Goal: Task Accomplishment & Management: Complete application form

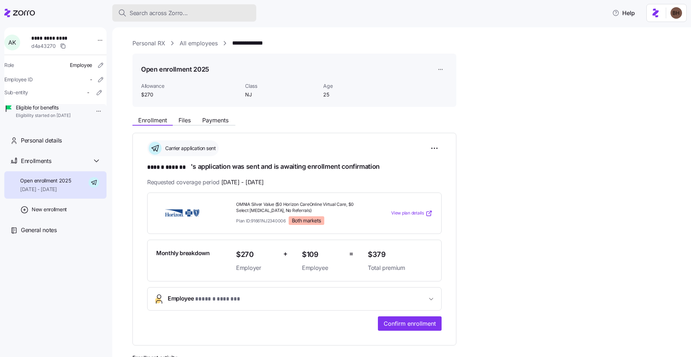
click at [178, 16] on span "Search across Zorro..." at bounding box center [158, 13] width 58 height 9
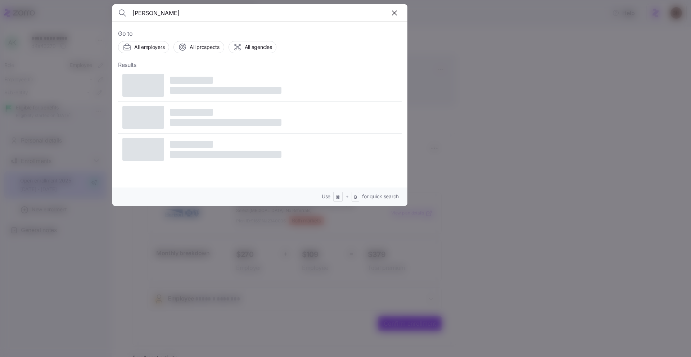
type input "annette kruger"
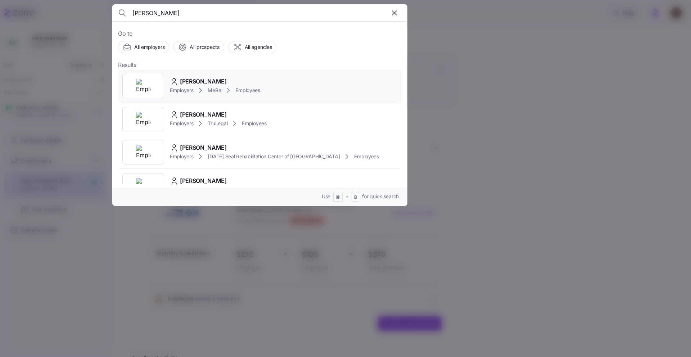
click at [203, 82] on span "[PERSON_NAME]" at bounding box center [203, 81] width 47 height 9
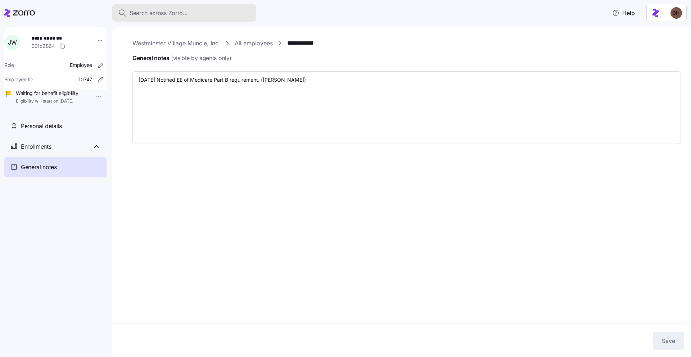
click at [173, 12] on span "Search across Zorro..." at bounding box center [158, 13] width 58 height 9
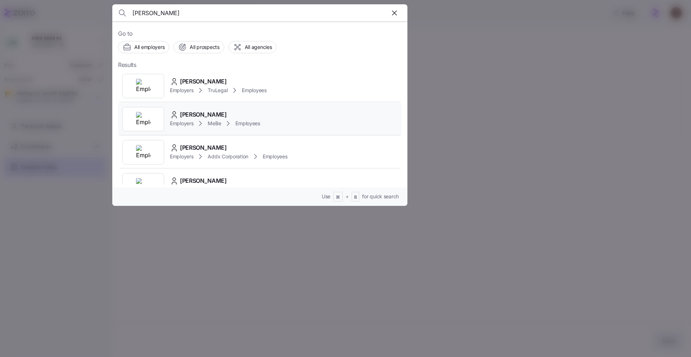
type input "annette"
click at [211, 115] on span "[PERSON_NAME]" at bounding box center [203, 114] width 47 height 9
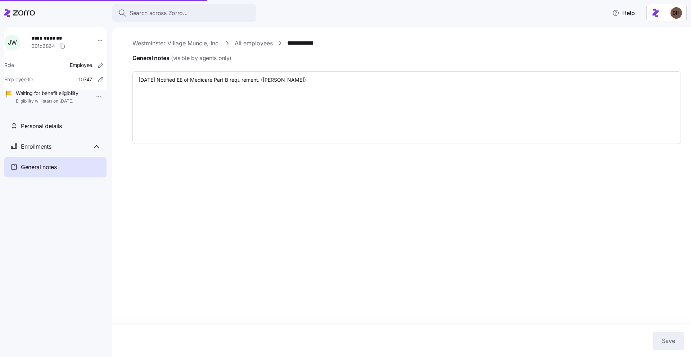
type textarea "x"
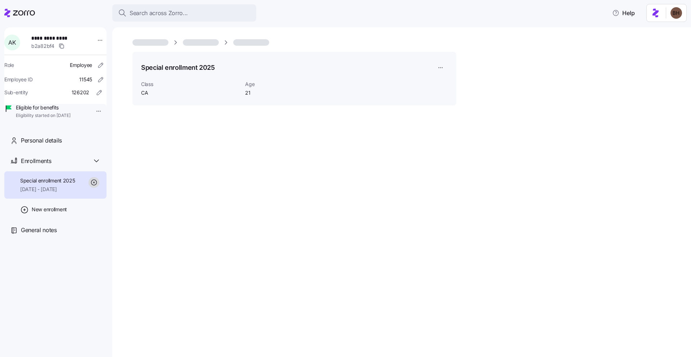
click at [65, 193] on span "[DATE] - [DATE]" at bounding box center [47, 189] width 55 height 7
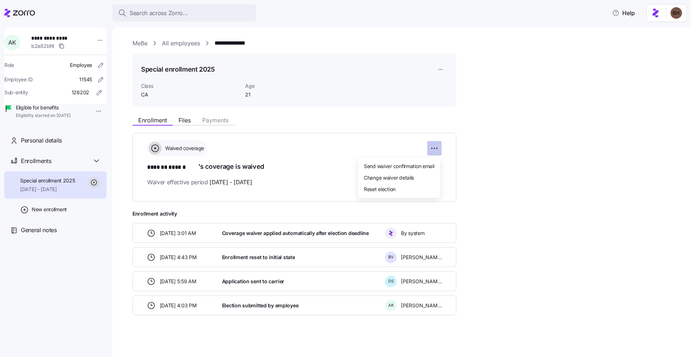
click at [438, 149] on html "**********" at bounding box center [345, 176] width 691 height 352
click at [419, 175] on div "Change waiver details" at bounding box center [399, 178] width 76 height 12
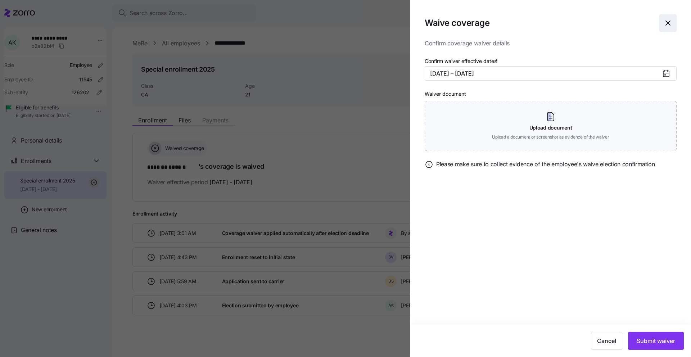
click at [671, 20] on icon "button" at bounding box center [667, 23] width 9 height 9
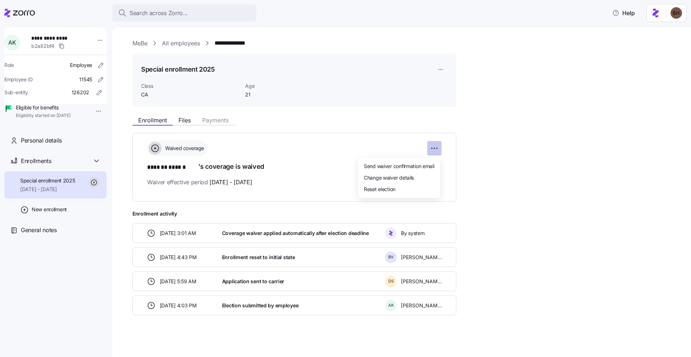
click at [431, 149] on html "**********" at bounding box center [345, 176] width 691 height 352
click at [397, 190] on div "Reset election" at bounding box center [399, 189] width 76 height 12
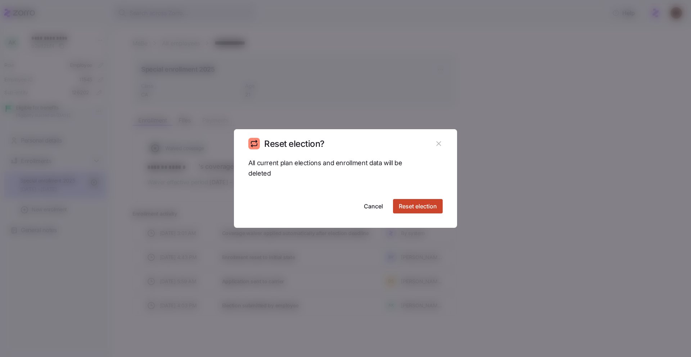
click at [409, 209] on span "Reset election" at bounding box center [418, 206] width 38 height 9
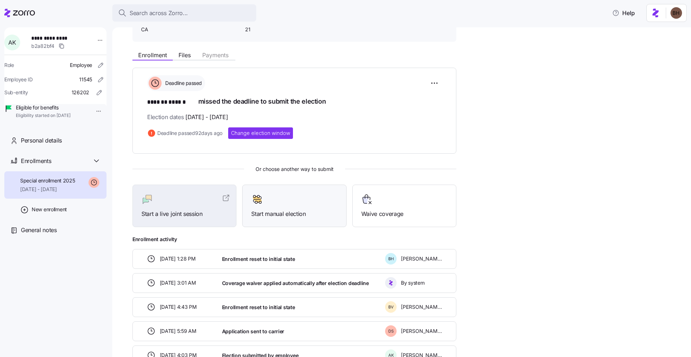
scroll to position [77, 0]
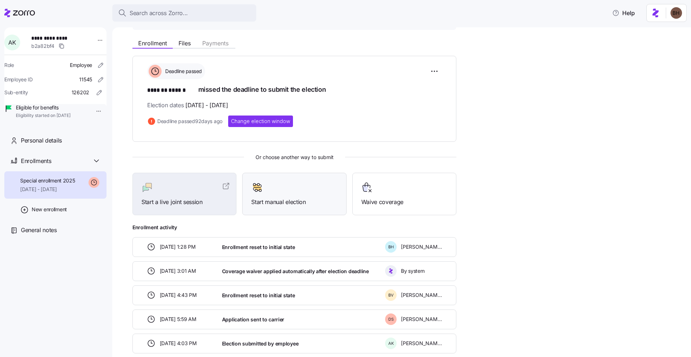
click at [289, 202] on span "Start manual election" at bounding box center [294, 201] width 86 height 9
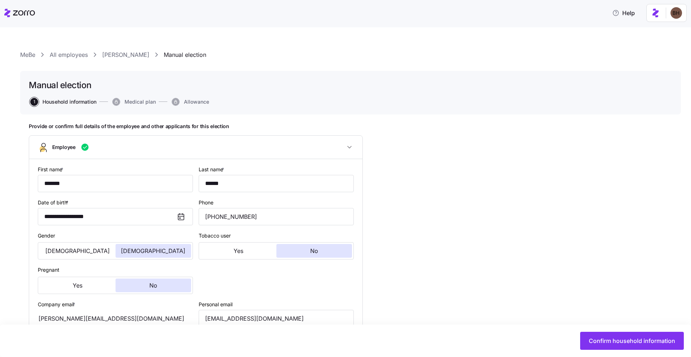
type input "CA"
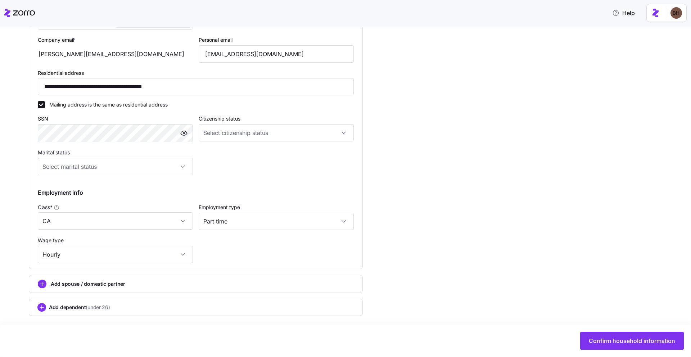
scroll to position [268, 0]
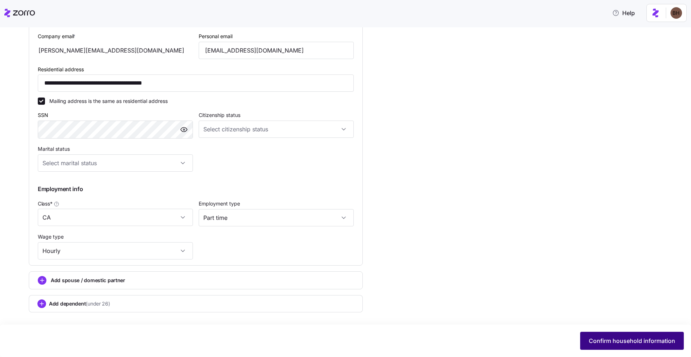
click at [606, 343] on span "Confirm household information" at bounding box center [631, 340] width 86 height 9
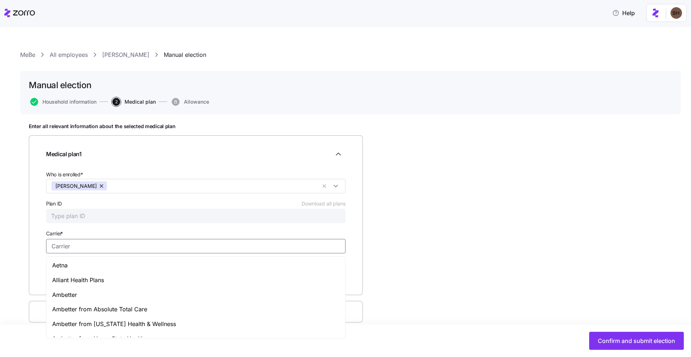
click at [141, 250] on input "Carrier *" at bounding box center [195, 246] width 299 height 14
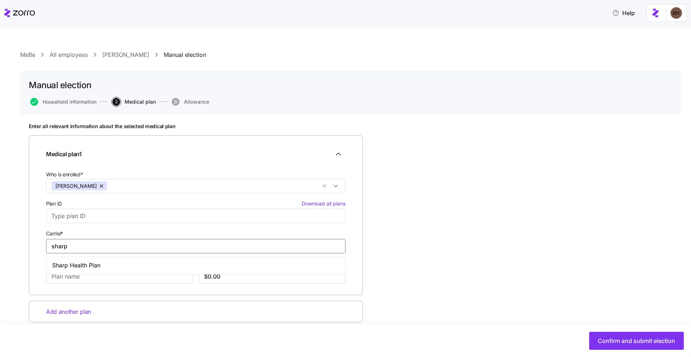
click at [103, 267] on div "Sharp Health Plan" at bounding box center [196, 265] width 296 height 15
type input "Sharp Health Plan"
click at [108, 276] on input "Plan name *" at bounding box center [119, 276] width 147 height 14
paste input "[URL][DOMAIN_NAME][DEMOGRAPHIC_DATA]"
type input "[URL][DOMAIN_NAME][DEMOGRAPHIC_DATA]"
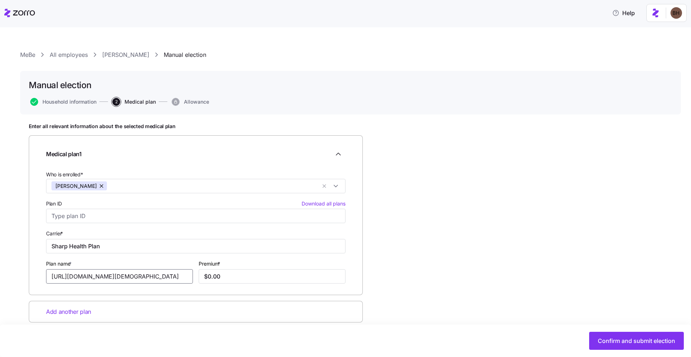
scroll to position [0, 53]
click at [108, 276] on input "[URL][DOMAIN_NAME][DEMOGRAPHIC_DATA]" at bounding box center [119, 276] width 147 height 14
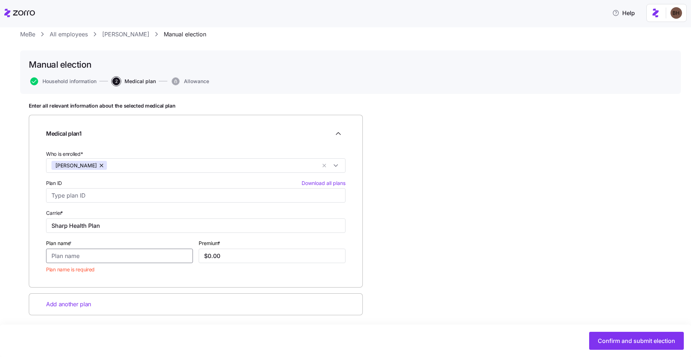
scroll to position [23, 0]
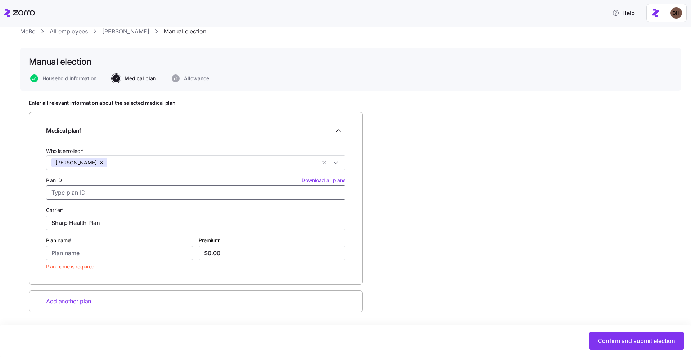
click at [88, 195] on input "Plan ID Download all plans" at bounding box center [195, 192] width 299 height 14
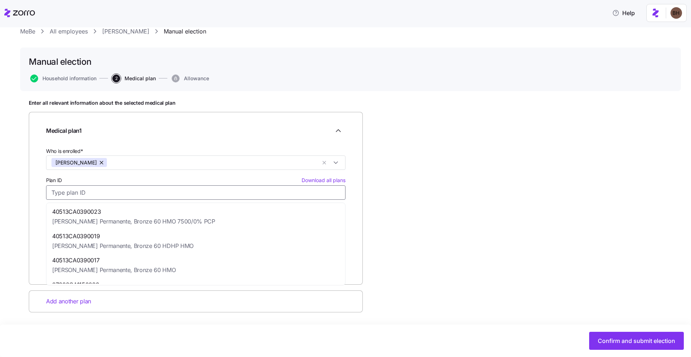
paste input "Gold 80 Premier HMO"
type input "Gold 80 Premier HMO"
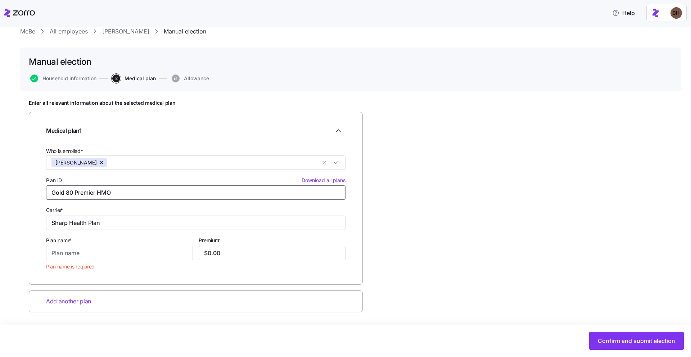
click at [115, 194] on input "Gold 80 Premier HMO" at bounding box center [195, 192] width 299 height 14
click at [399, 203] on div "Enter all relevant information about the selected medical plan Medical plan 1 W…" at bounding box center [350, 224] width 643 height 249
click at [80, 255] on input "Plan name *" at bounding box center [119, 253] width 147 height 14
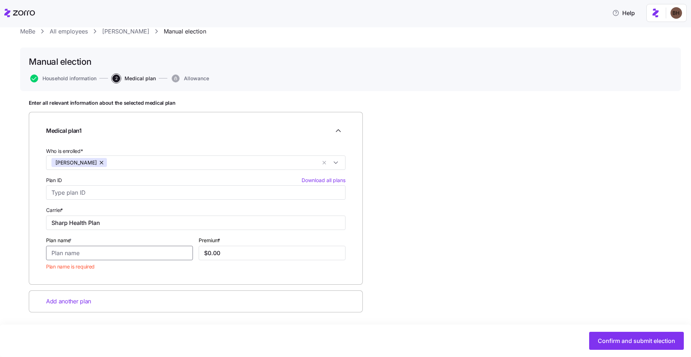
paste input "Gold 80 Premier HMO"
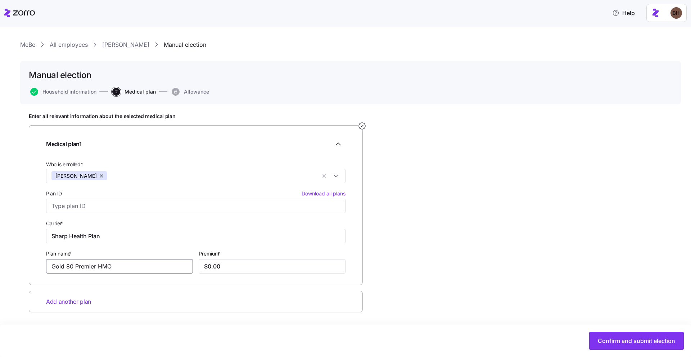
type input "Gold 80 Premier HMO"
click at [382, 207] on div "Enter all relevant information about the selected medical plan Medical plan 1 W…" at bounding box center [350, 230] width 643 height 235
click at [225, 270] on input "$0.00" at bounding box center [272, 266] width 147 height 14
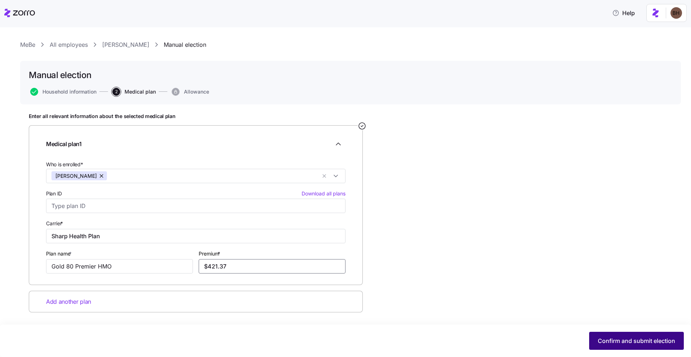
type input "$421.37"
click at [613, 343] on span "Confirm and submit election" at bounding box center [635, 340] width 77 height 9
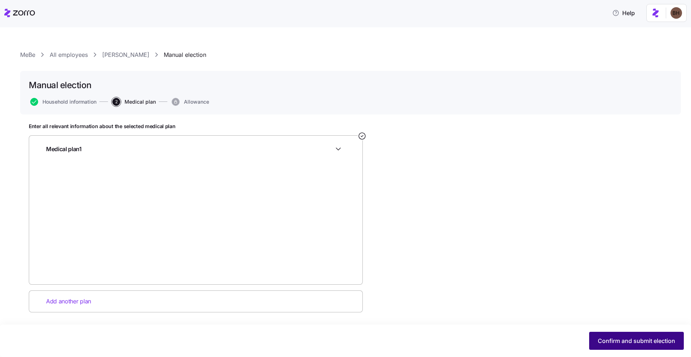
scroll to position [0, 0]
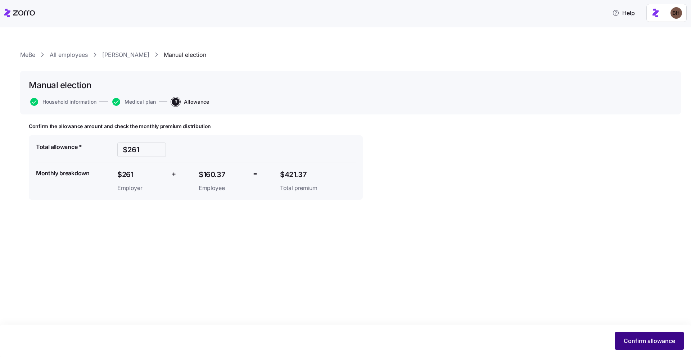
click at [622, 337] on button "Confirm allowance" at bounding box center [649, 341] width 69 height 18
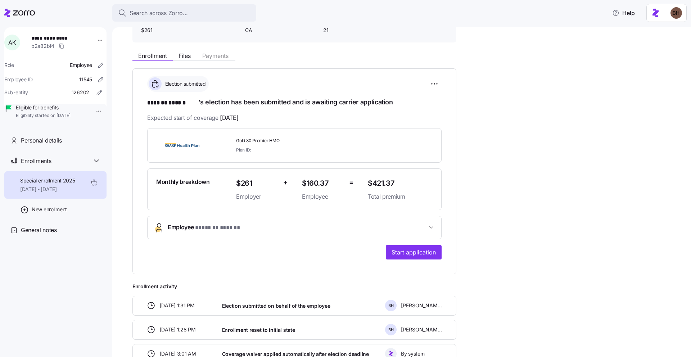
scroll to position [63, 0]
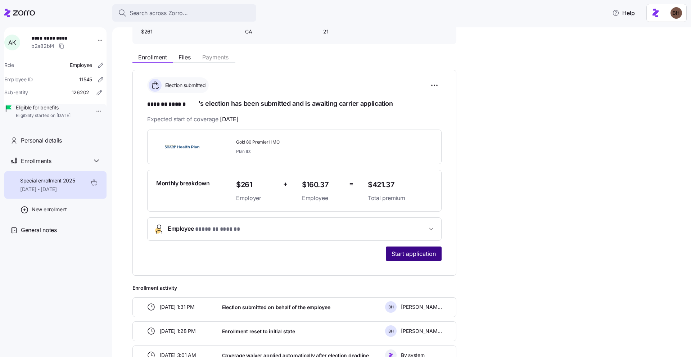
click at [423, 257] on span "Start application" at bounding box center [413, 253] width 44 height 9
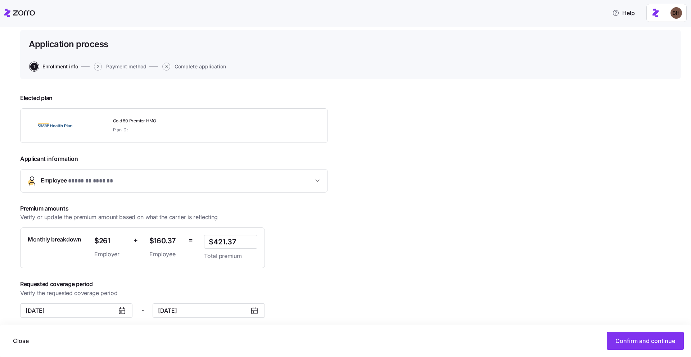
scroll to position [46, 0]
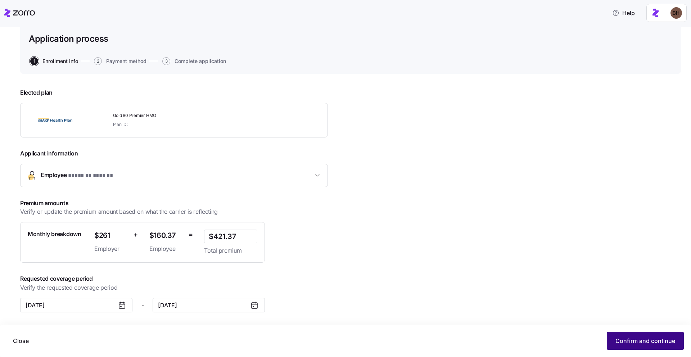
click at [641, 336] on span "Confirm and continue" at bounding box center [645, 340] width 60 height 9
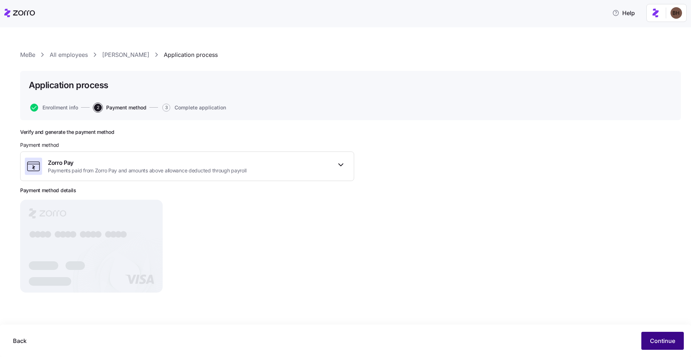
click at [655, 341] on span "Continue" at bounding box center [662, 340] width 25 height 9
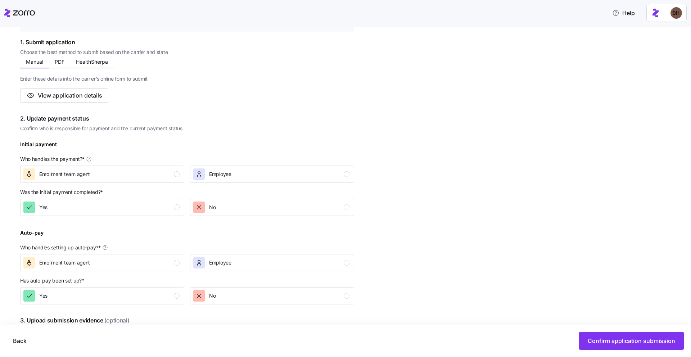
scroll to position [139, 0]
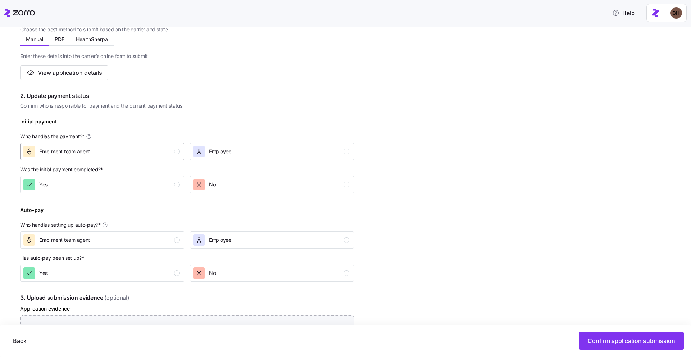
click at [170, 159] on button "Enrollment team agent" at bounding box center [102, 151] width 164 height 17
click at [164, 185] on div "Yes" at bounding box center [101, 185] width 156 height 12
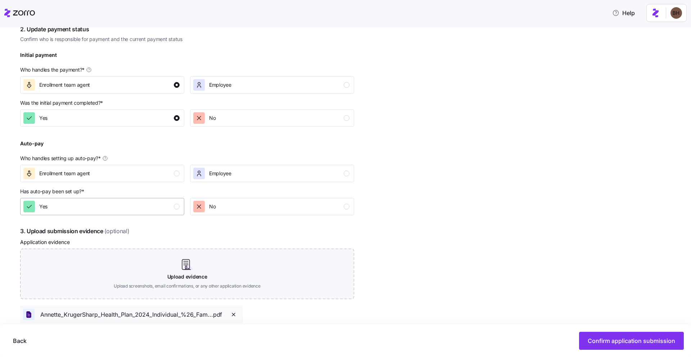
scroll to position [217, 0]
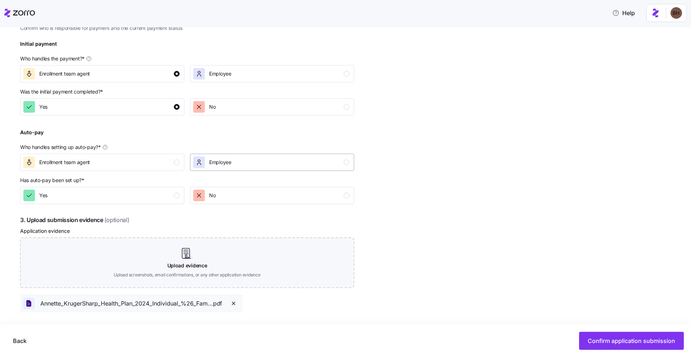
click at [245, 164] on div "Employee" at bounding box center [271, 162] width 156 height 12
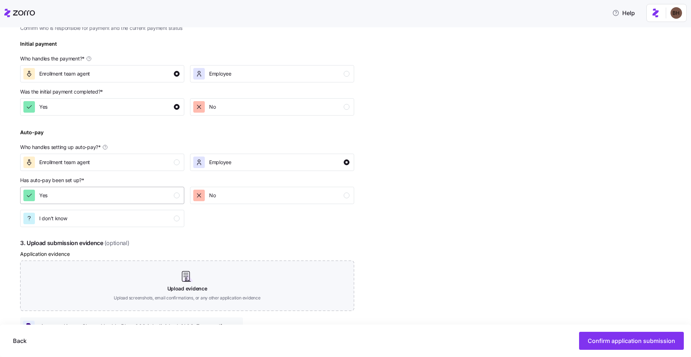
click at [160, 190] on div "Yes" at bounding box center [101, 196] width 156 height 12
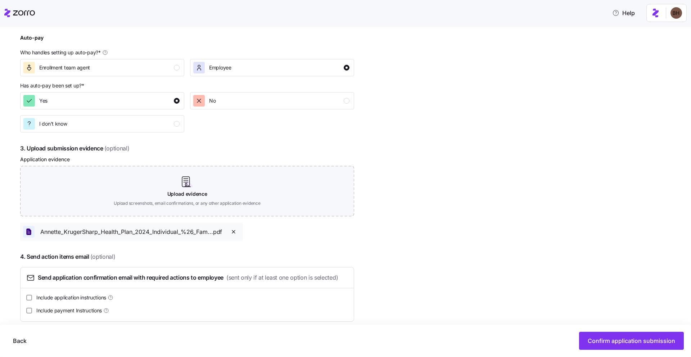
scroll to position [321, 0]
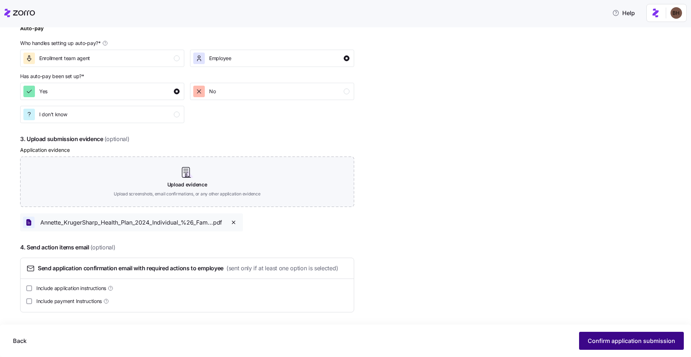
click at [617, 344] on span "Confirm application submission" at bounding box center [630, 340] width 87 height 9
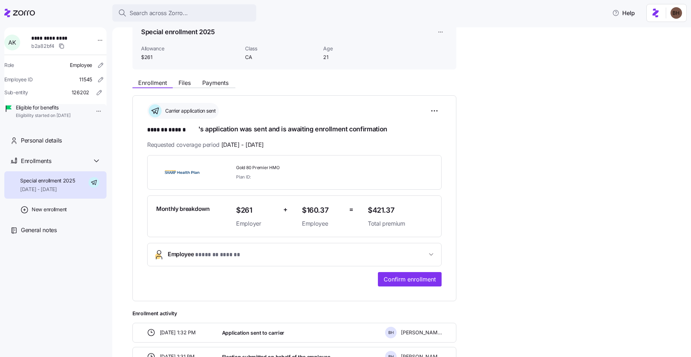
scroll to position [41, 0]
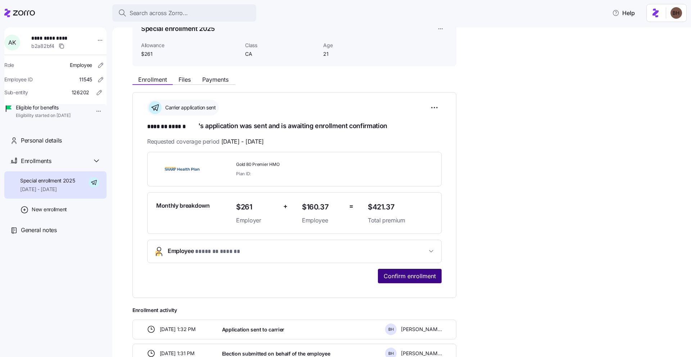
click at [414, 274] on span "Confirm enrollment" at bounding box center [409, 276] width 52 height 9
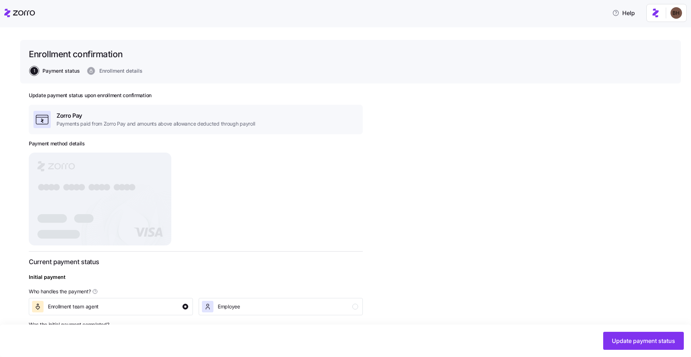
scroll to position [84, 0]
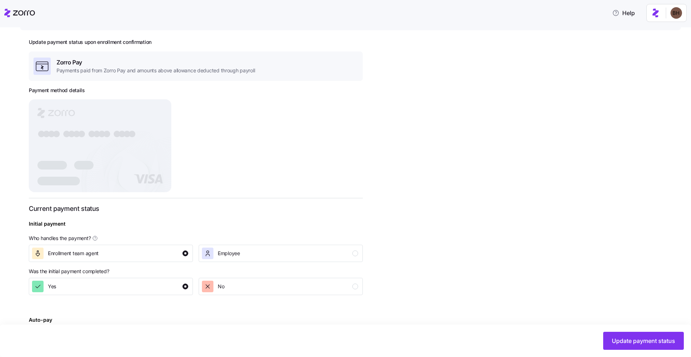
click at [135, 145] on rect at bounding box center [100, 145] width 142 height 93
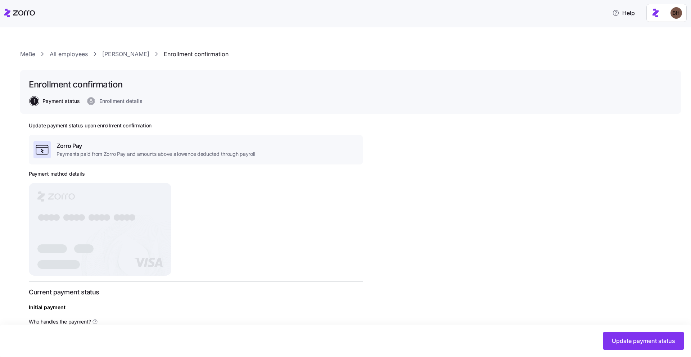
scroll to position [0, 0]
click at [616, 343] on span "Update payment status" at bounding box center [642, 340] width 63 height 9
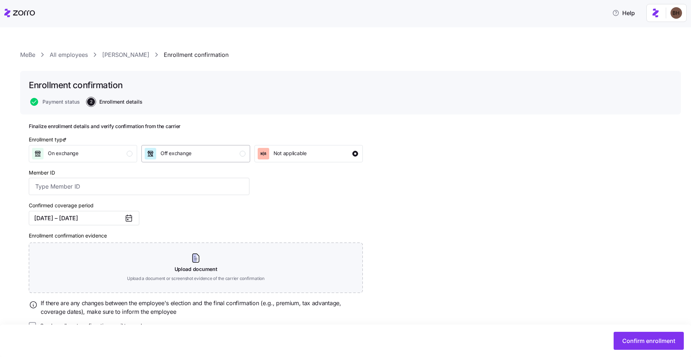
click at [215, 154] on div "Off exchange" at bounding box center [195, 154] width 100 height 12
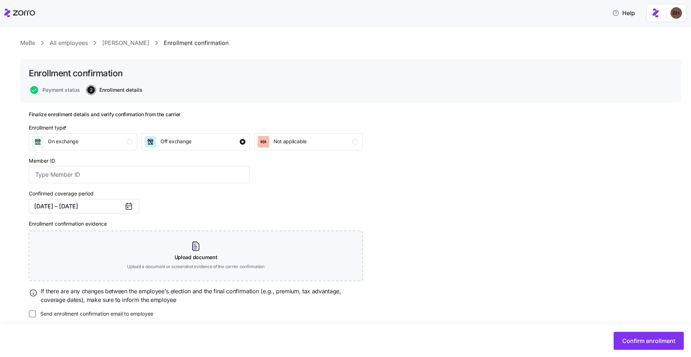
scroll to position [17, 0]
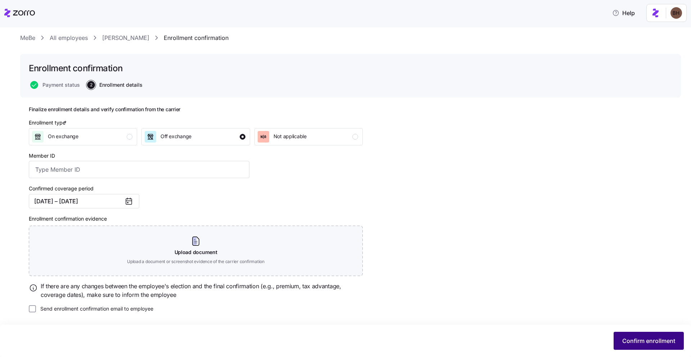
click at [623, 334] on button "Confirm enrollment" at bounding box center [648, 341] width 70 height 18
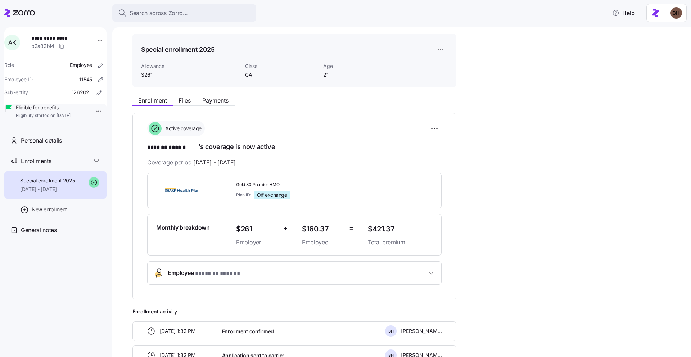
scroll to position [71, 0]
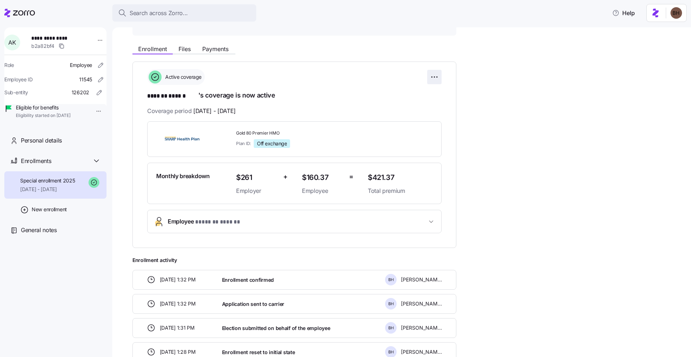
click at [435, 76] on html "**********" at bounding box center [345, 176] width 691 height 352
click at [484, 166] on html "**********" at bounding box center [345, 176] width 691 height 352
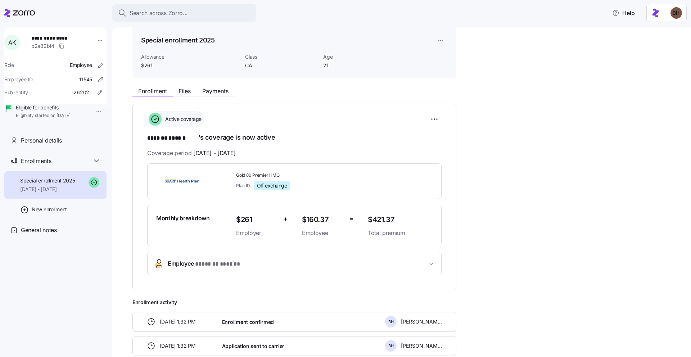
scroll to position [24, 0]
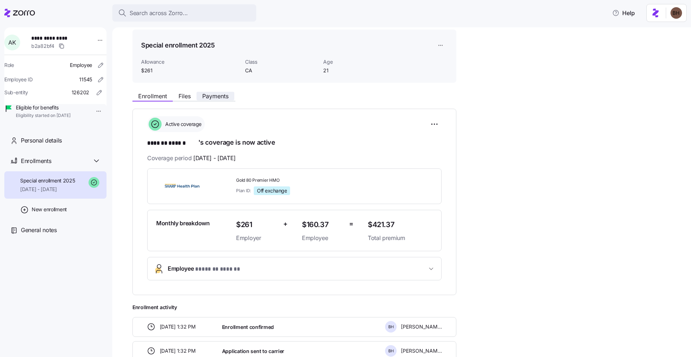
click at [218, 95] on span "Payments" at bounding box center [215, 96] width 26 height 6
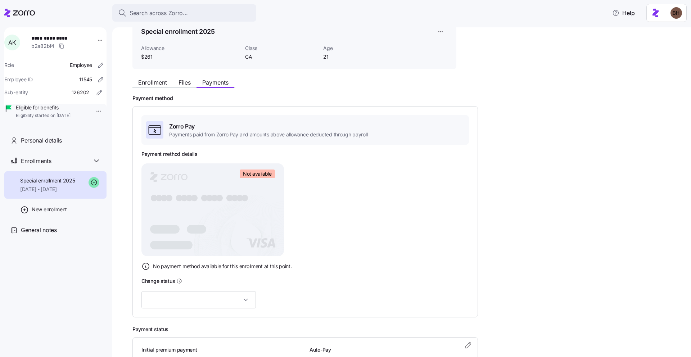
scroll to position [38, 0]
click at [225, 301] on input at bounding box center [198, 298] width 114 height 17
click at [174, 259] on div "Valid" at bounding box center [187, 261] width 86 height 15
type input "Valid"
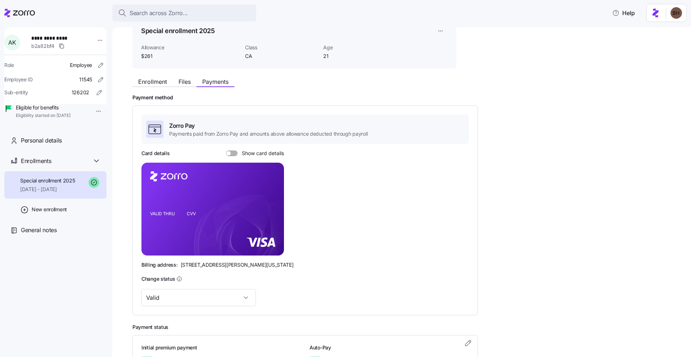
click at [231, 154] on span at bounding box center [234, 153] width 7 height 6
click at [226, 150] on input "Show card details" at bounding box center [226, 150] width 0 height 0
